Goal: Transaction & Acquisition: Purchase product/service

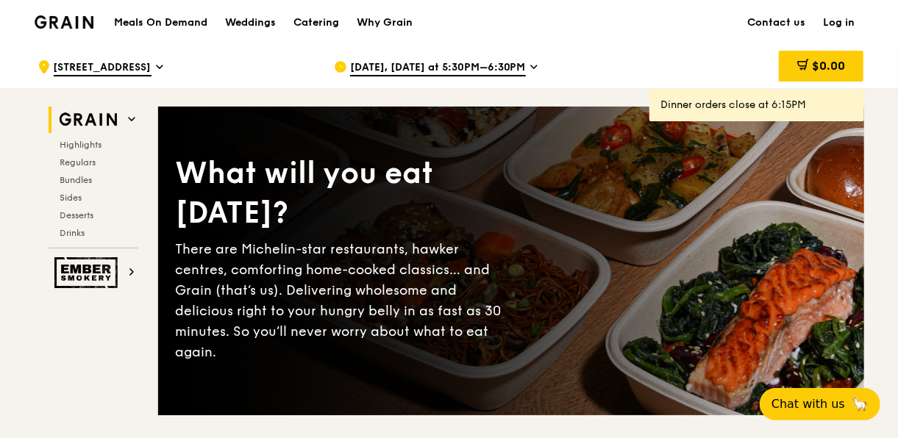
click at [426, 65] on span "[DATE], [DATE] at 5:30PM–6:30PM" at bounding box center [438, 68] width 176 height 16
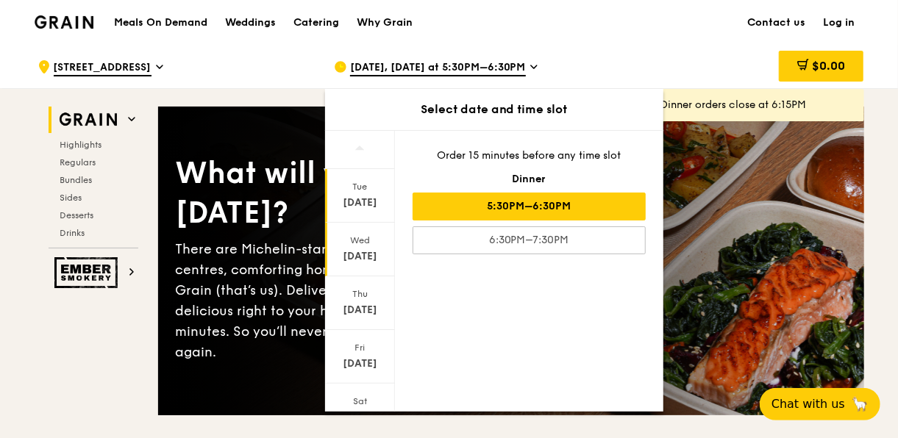
click at [362, 246] on div "Wed Sep 17" at bounding box center [360, 250] width 70 height 54
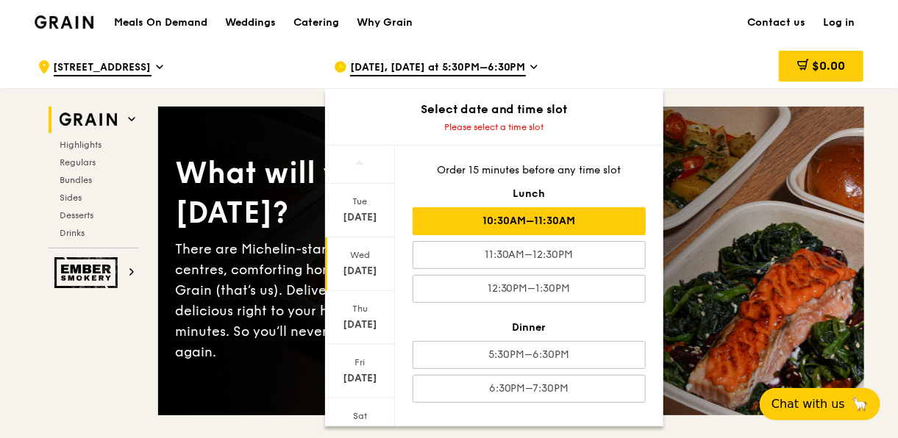
click at [549, 216] on div "10:30AM–11:30AM" at bounding box center [528, 221] width 233 height 28
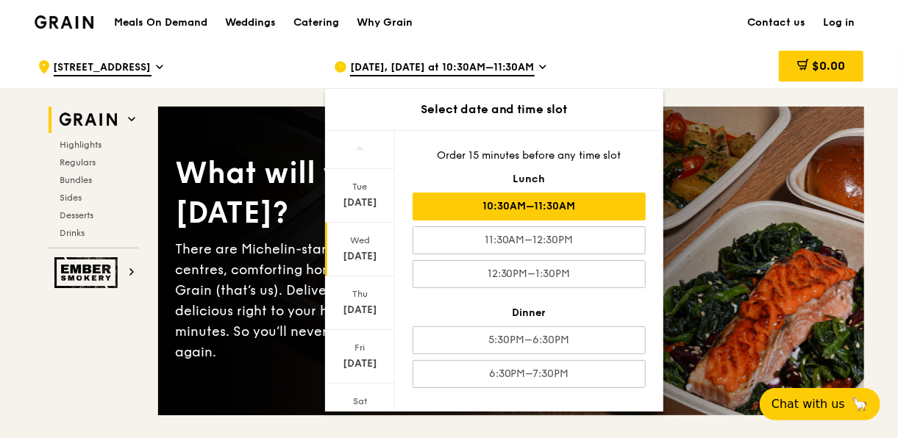
click at [659, 56] on div "$0.00" at bounding box center [745, 67] width 237 height 44
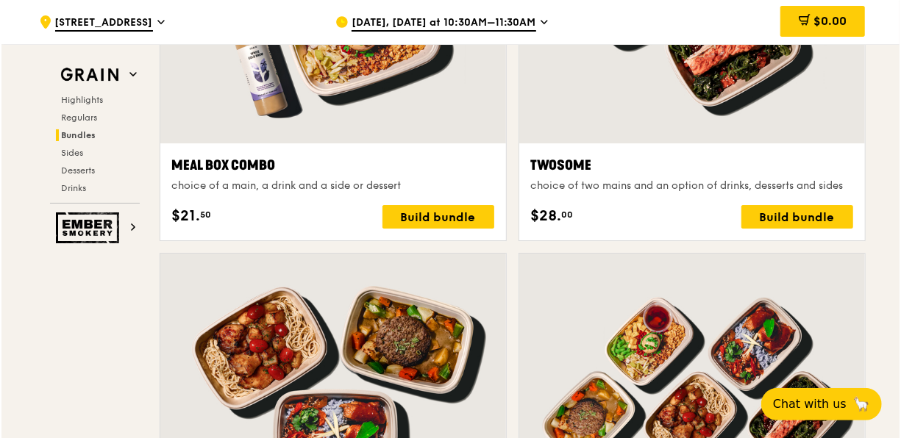
scroll to position [2347, 0]
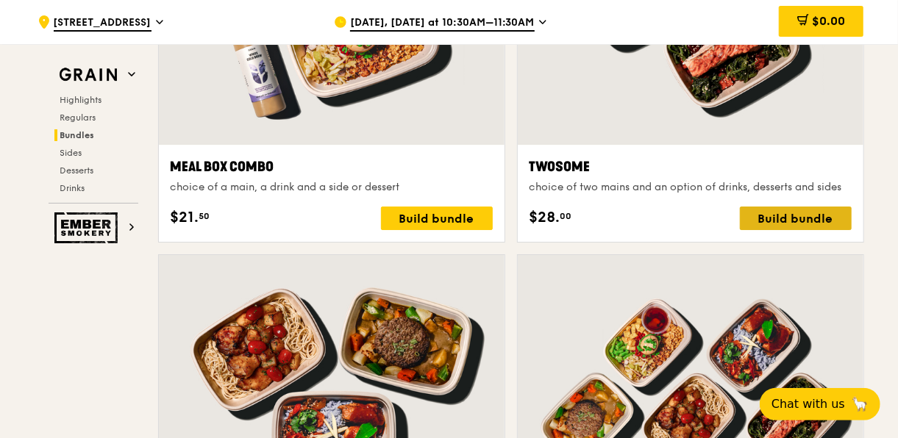
click at [786, 210] on div "Build bundle" at bounding box center [796, 219] width 112 height 24
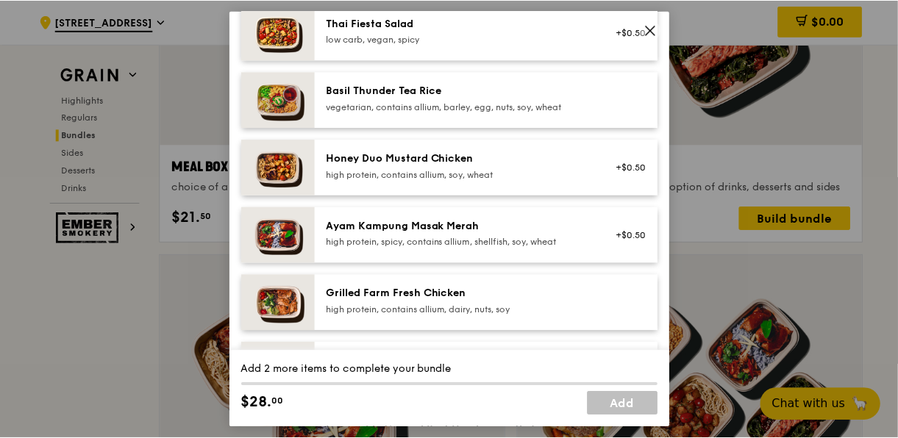
scroll to position [294, 0]
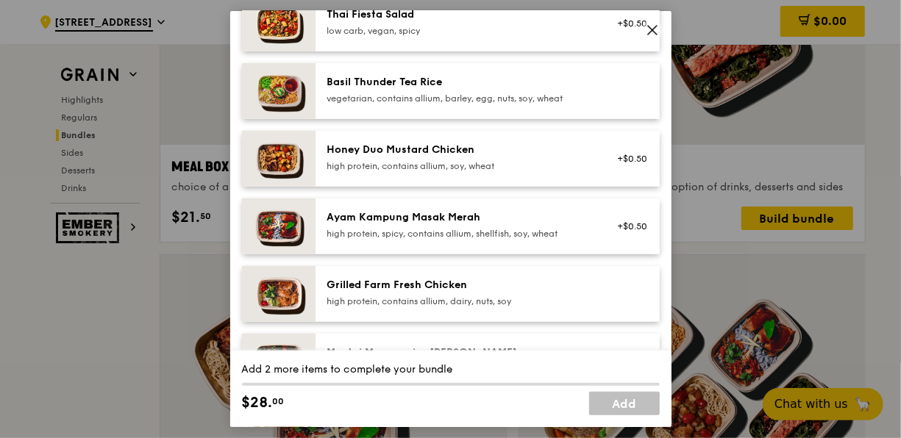
click at [652, 27] on icon at bounding box center [652, 30] width 13 height 13
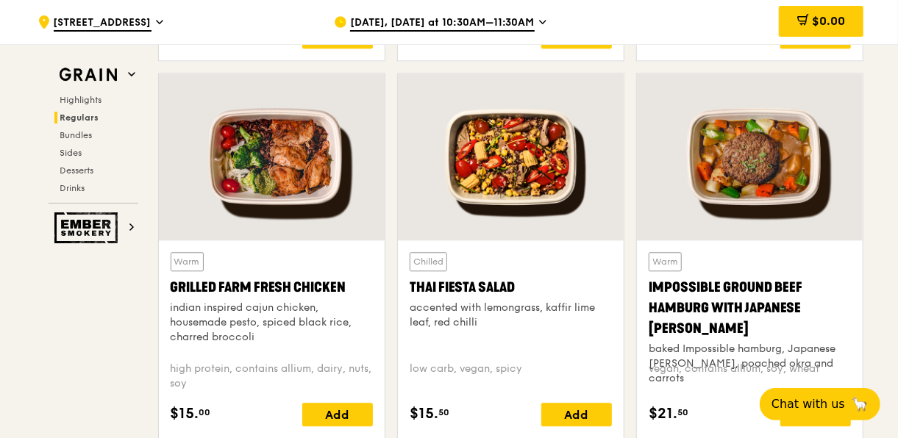
scroll to position [1612, 0]
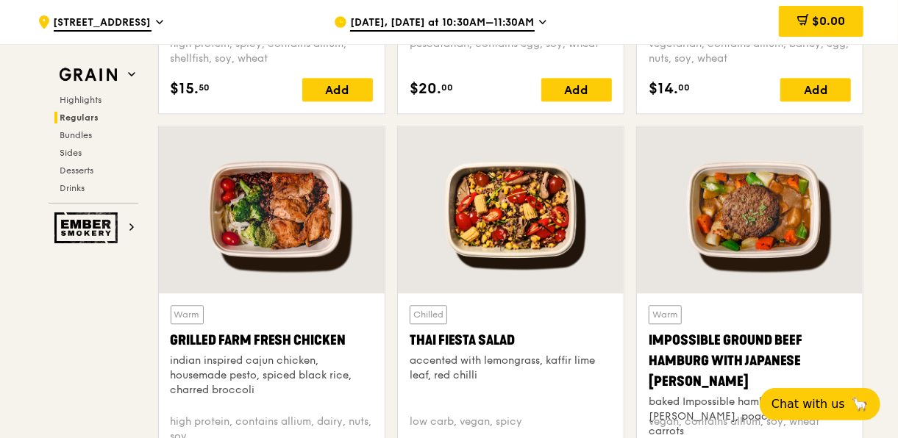
click at [251, 207] on div at bounding box center [272, 209] width 226 height 167
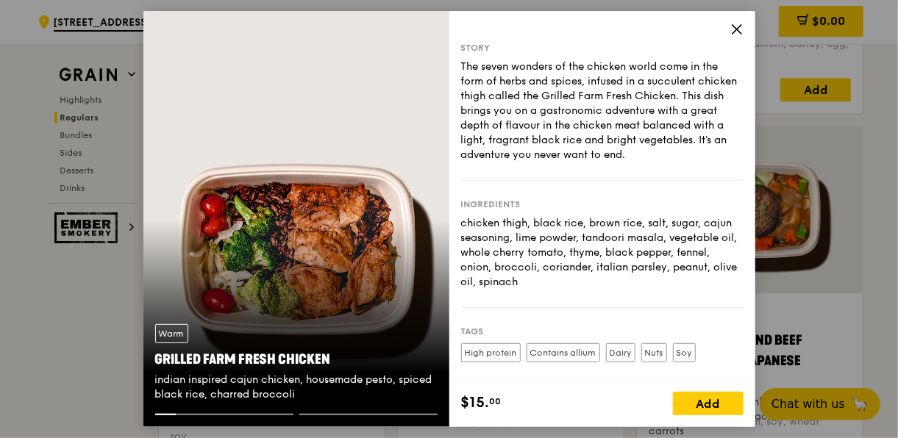
click at [739, 26] on icon at bounding box center [736, 29] width 13 height 13
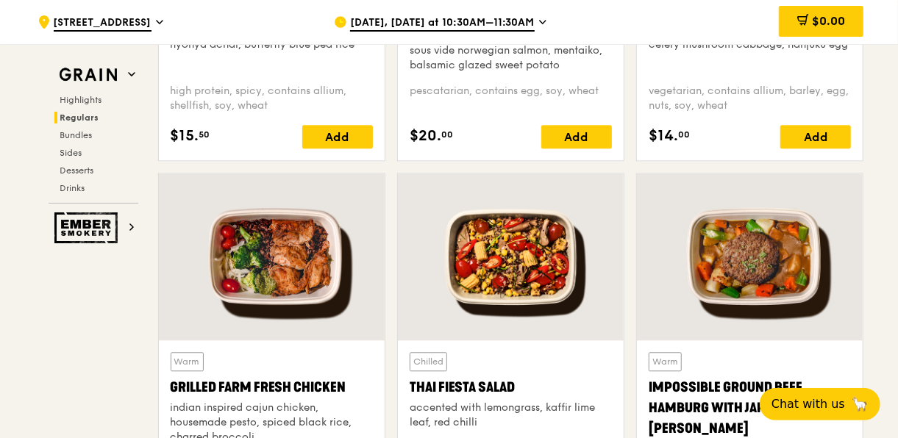
scroll to position [1491, 0]
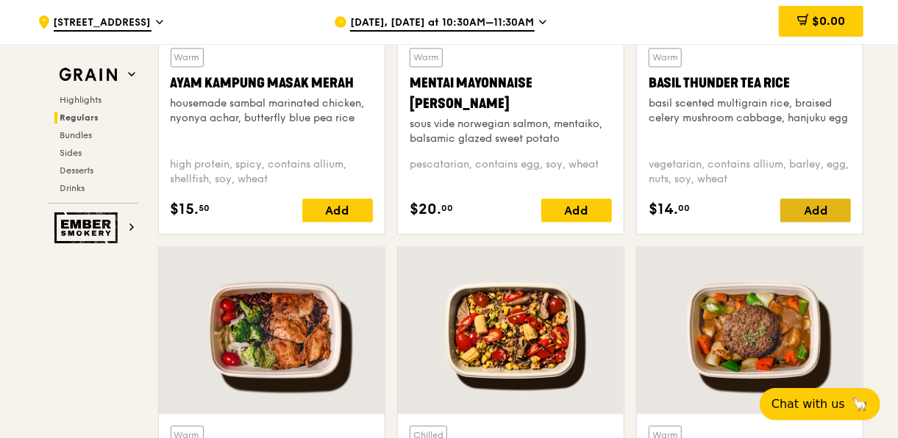
click at [817, 203] on div "Add" at bounding box center [815, 211] width 71 height 24
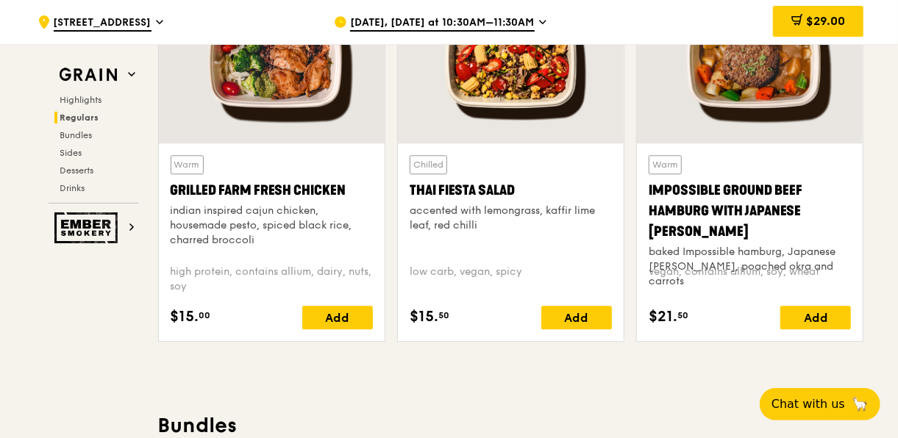
scroll to position [1785, 0]
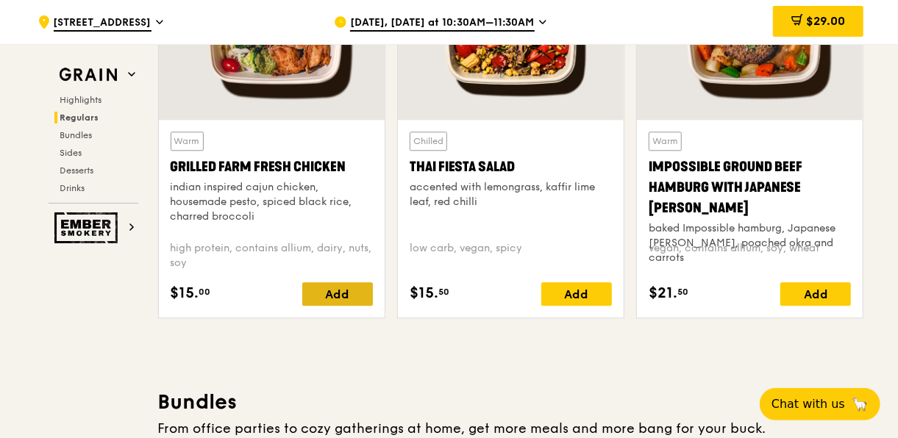
click at [342, 286] on div "Add" at bounding box center [337, 294] width 71 height 24
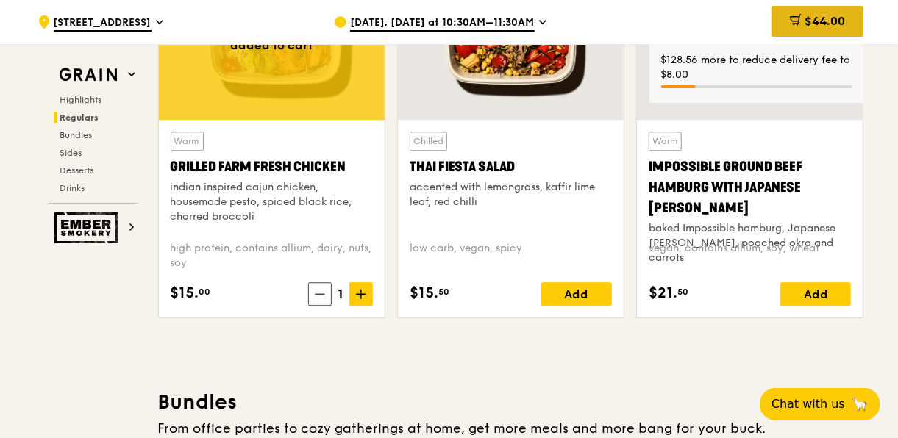
click at [808, 25] on span "$44.00" at bounding box center [824, 21] width 40 height 14
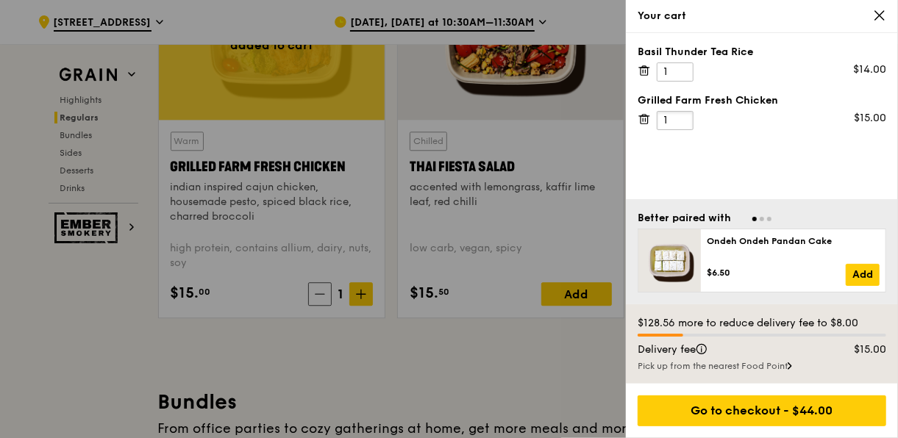
drag, startPoint x: 674, startPoint y: 118, endPoint x: 654, endPoint y: 121, distance: 20.1
click at [657, 121] on input "1" at bounding box center [675, 120] width 37 height 19
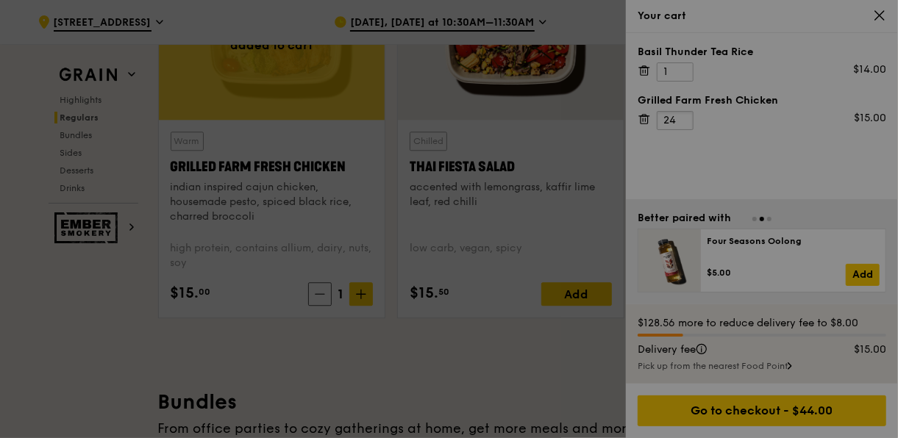
type input "24"
click at [754, 140] on div at bounding box center [449, 219] width 898 height 438
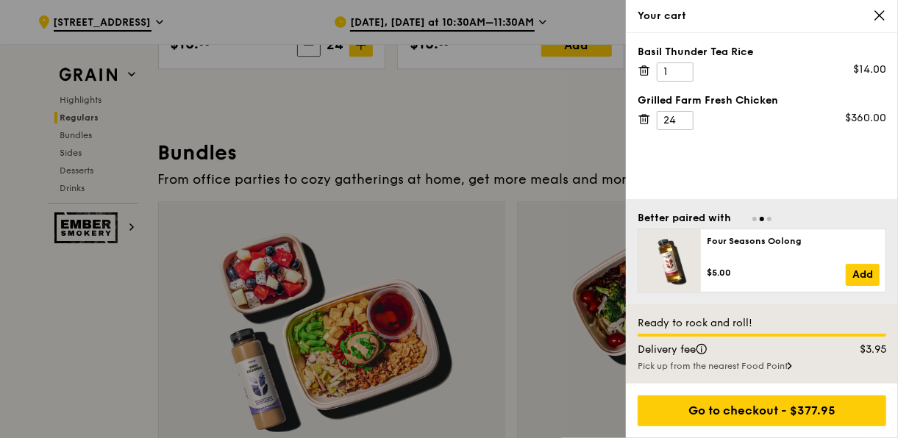
scroll to position [2079, 0]
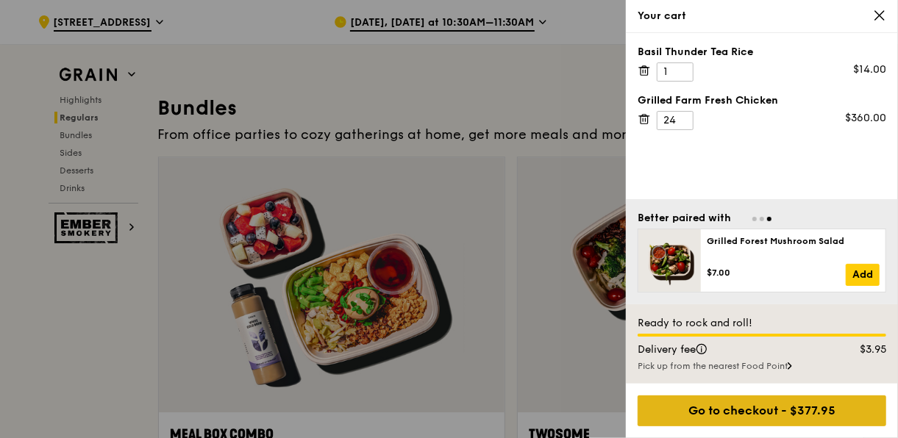
click at [774, 413] on div "Go to checkout - $377.95" at bounding box center [761, 411] width 249 height 31
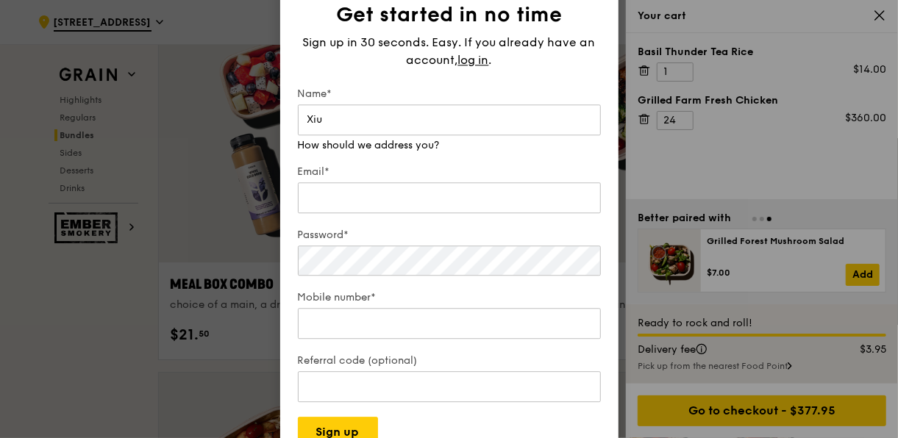
scroll to position [2226, 0]
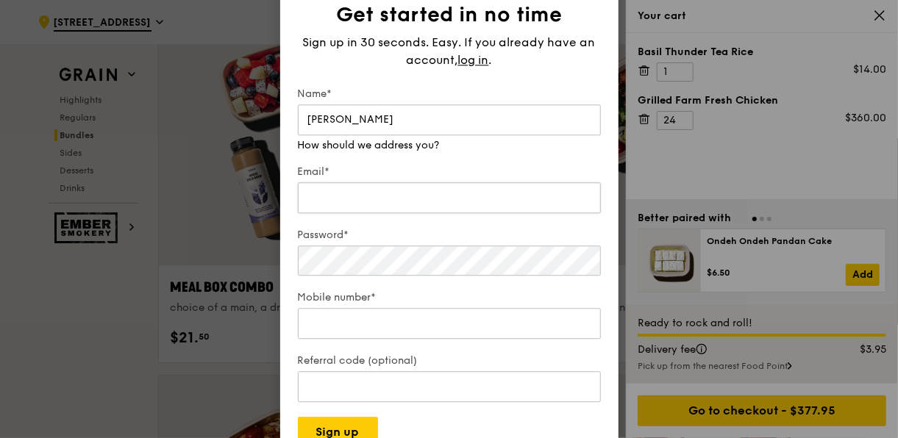
type input "Xiu Zhen"
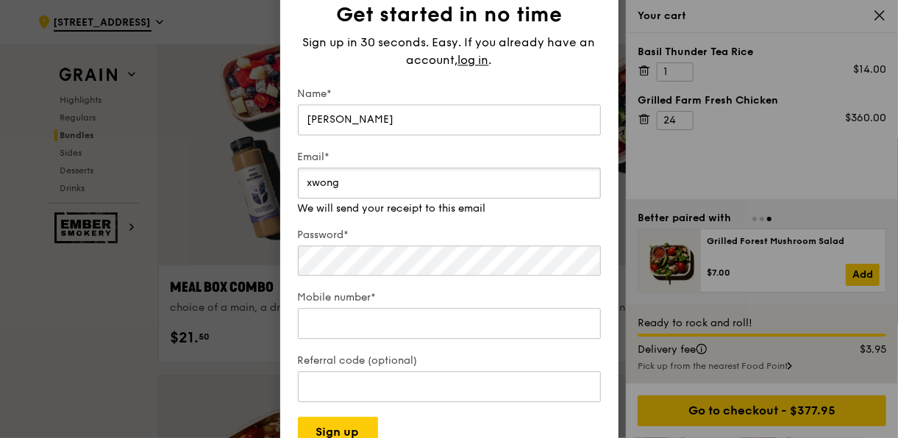
type input "xwong1@ra.rockwell.com"
type input "96935683"
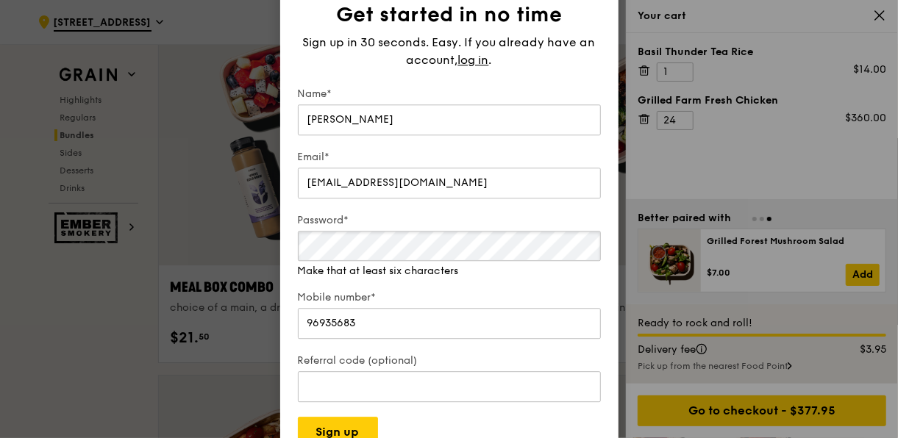
click at [411, 265] on div "Password* Make that at least six characters" at bounding box center [449, 245] width 303 height 65
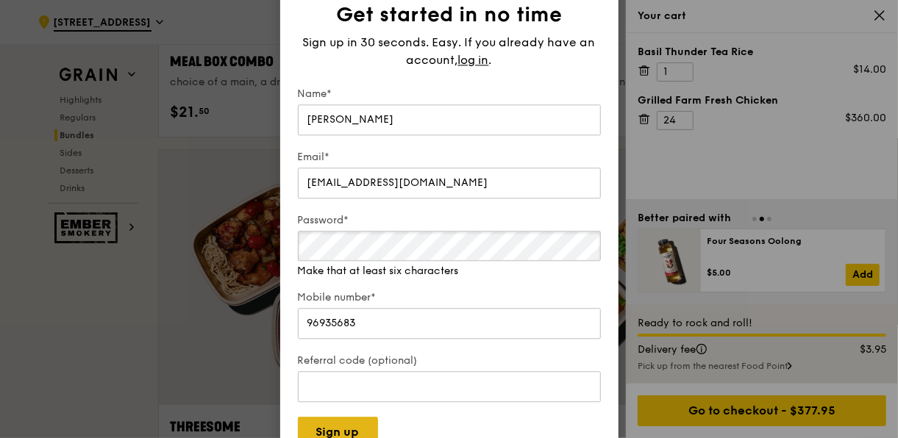
scroll to position [2521, 0]
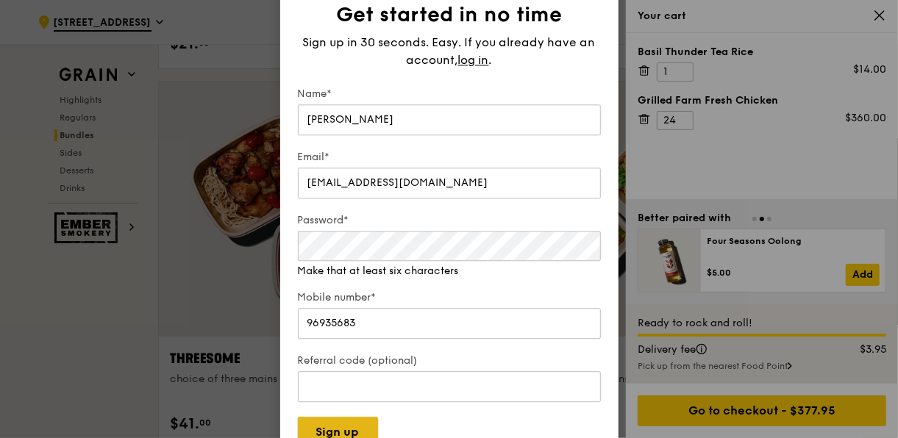
click at [348, 429] on button "Sign up" at bounding box center [338, 433] width 80 height 31
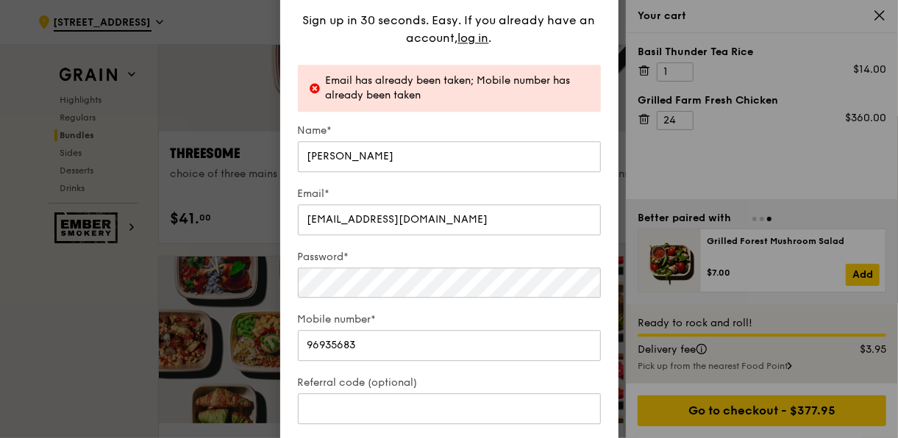
scroll to position [2741, 0]
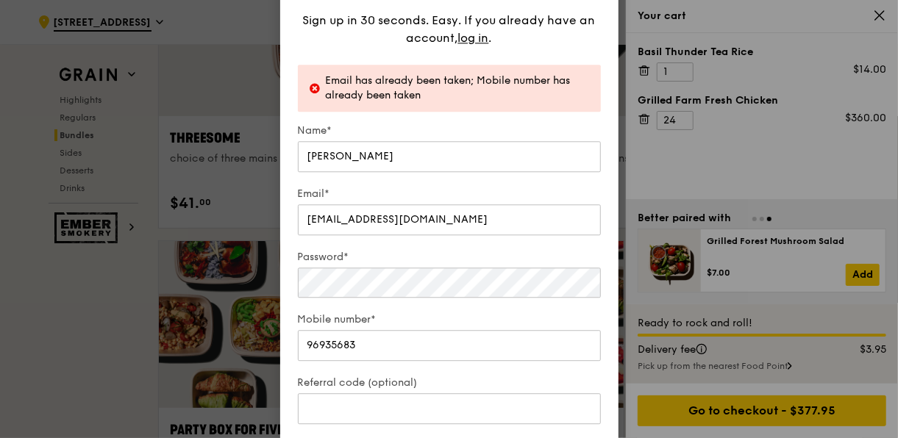
drag, startPoint x: 490, startPoint y: 21, endPoint x: 516, endPoint y: 122, distance: 104.9
click at [516, 122] on div "Get started in no time Sign up in 30 seconds. Easy. If you already have an acco…" at bounding box center [449, 224] width 303 height 490
drag, startPoint x: 516, startPoint y: 122, endPoint x: 474, endPoint y: 37, distance: 95.4
click at [474, 37] on span "log in" at bounding box center [473, 38] width 31 height 18
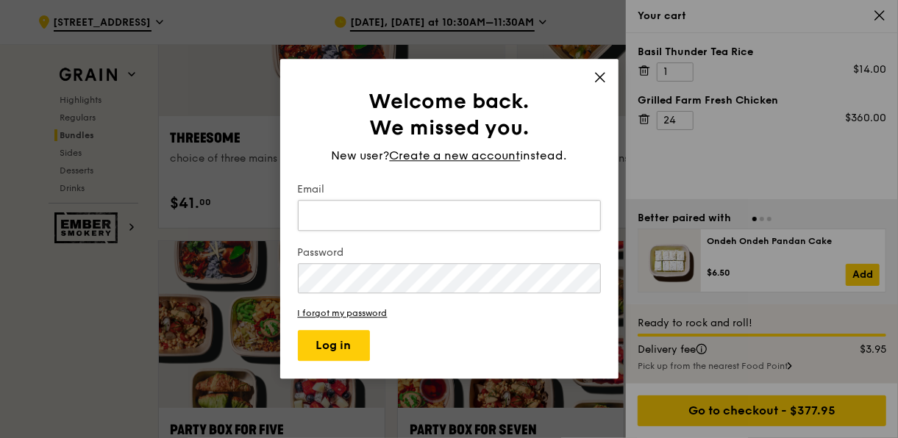
click at [351, 219] on input "Email" at bounding box center [449, 215] width 303 height 31
type input "xwong1@ra.rockwell.com"
click at [298, 331] on button "Log in" at bounding box center [334, 346] width 72 height 31
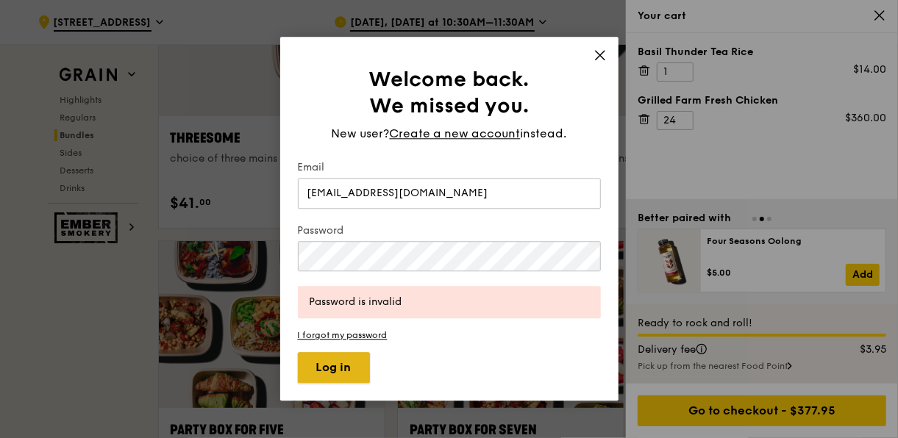
click at [342, 362] on button "Log in" at bounding box center [334, 368] width 72 height 31
click at [349, 364] on button "Log in" at bounding box center [334, 368] width 72 height 31
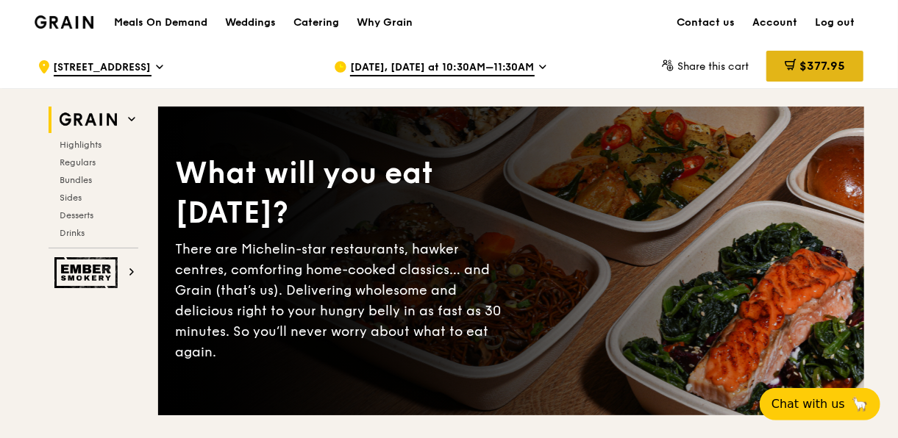
click at [845, 63] on span "$377.95" at bounding box center [822, 66] width 46 height 14
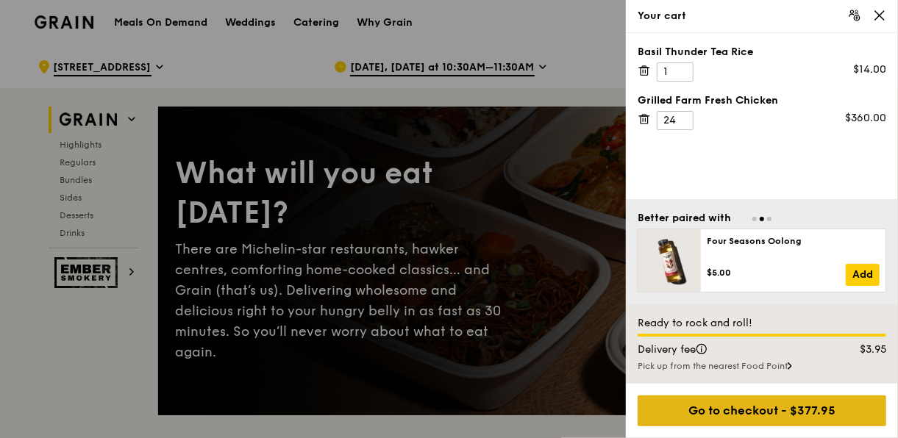
click at [789, 404] on div "Go to checkout - $377.95" at bounding box center [761, 411] width 249 height 31
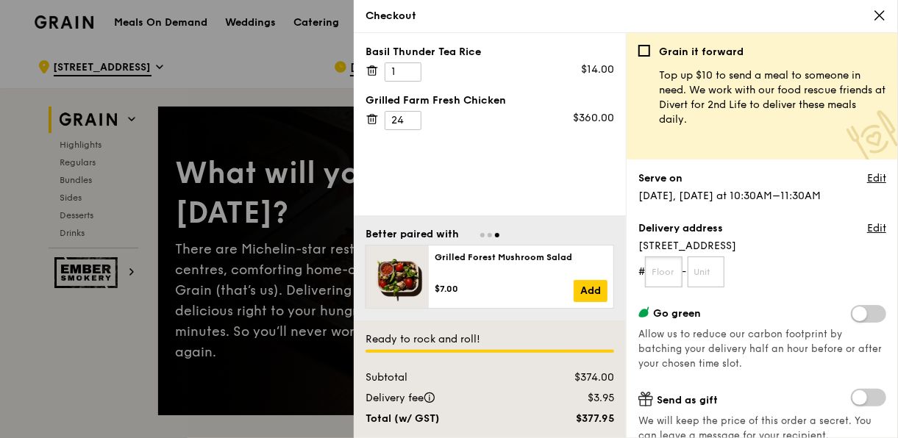
click at [670, 268] on input "text" at bounding box center [663, 272] width 37 height 31
type input "06"
type input "05"
click at [823, 247] on span "[STREET_ADDRESS]" at bounding box center [762, 246] width 248 height 15
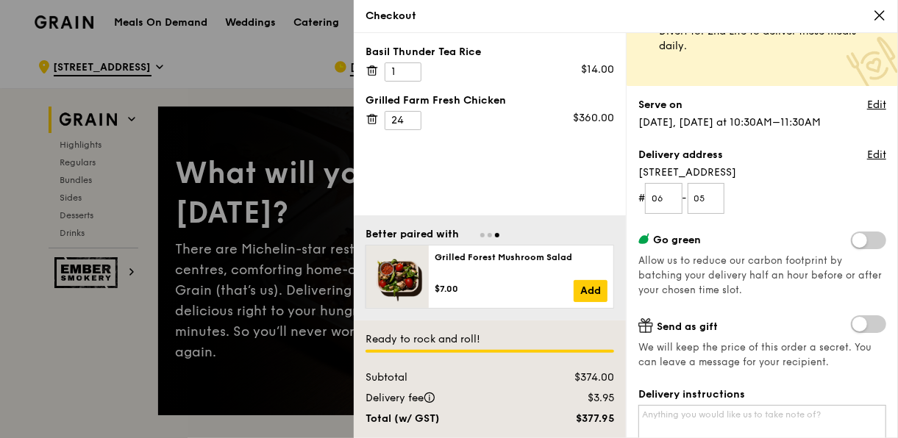
scroll to position [147, 0]
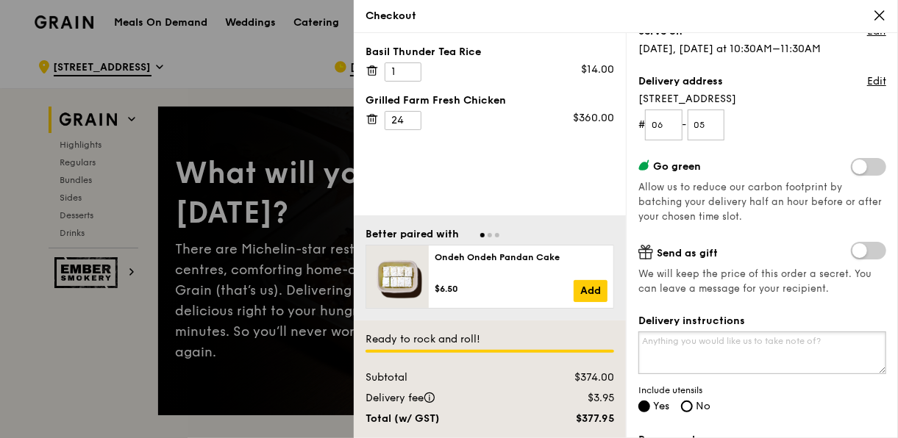
click at [737, 346] on textarea "Delivery instructions" at bounding box center [762, 353] width 248 height 43
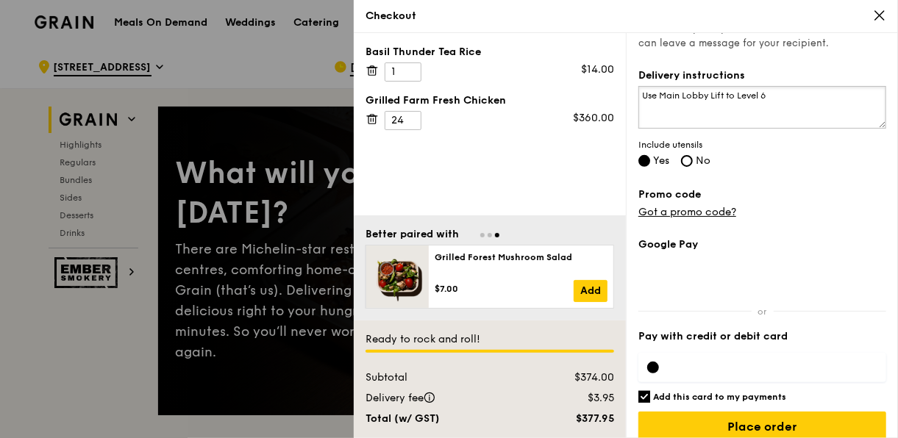
scroll to position [407, 0]
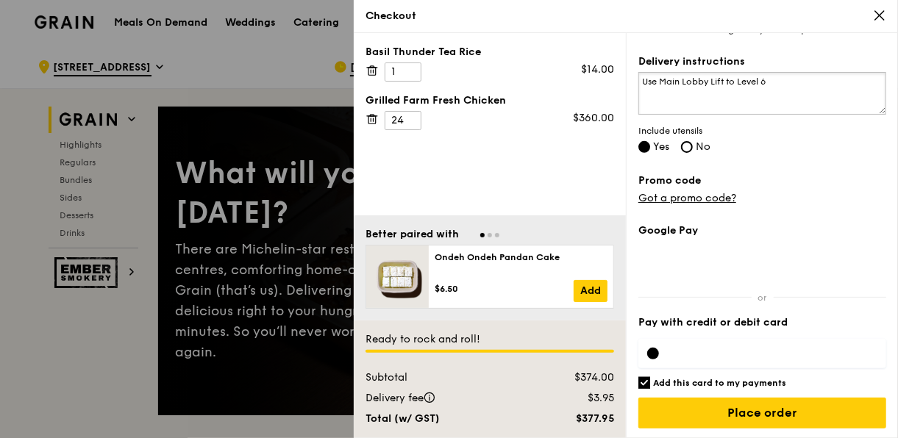
type textarea "Use Main Lobby Lift to Level 6"
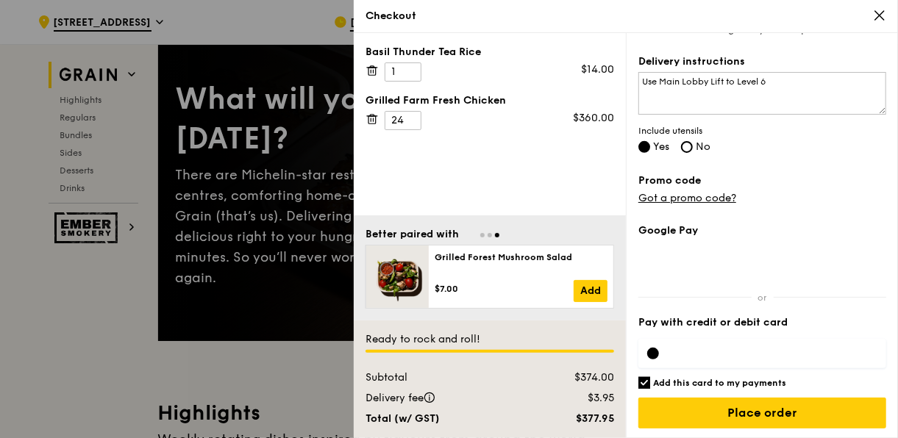
click at [643, 379] on input "Add this card to my payments" at bounding box center [644, 383] width 12 height 12
checkbox input "false"
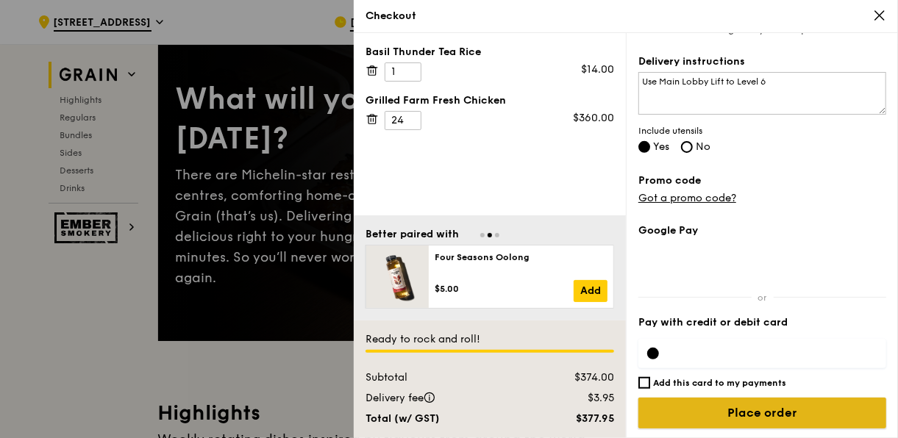
click at [777, 406] on input "Place order" at bounding box center [762, 413] width 248 height 31
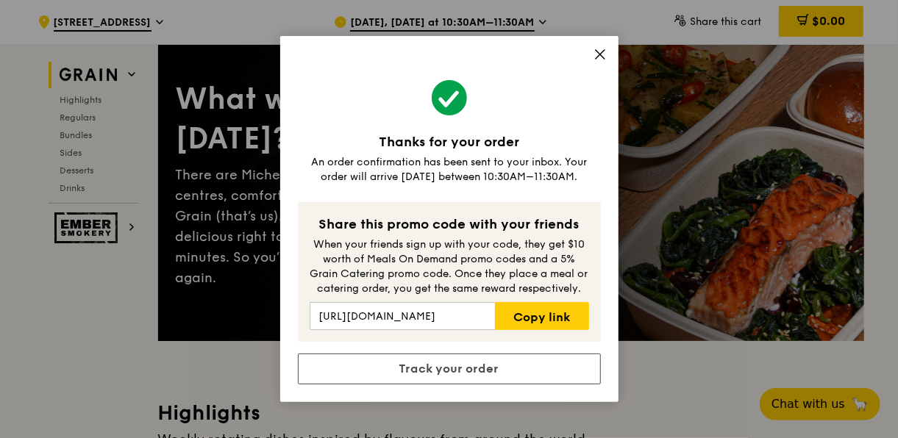
click at [601, 53] on icon at bounding box center [600, 54] width 9 height 9
